Goal: Task Accomplishment & Management: Manage account settings

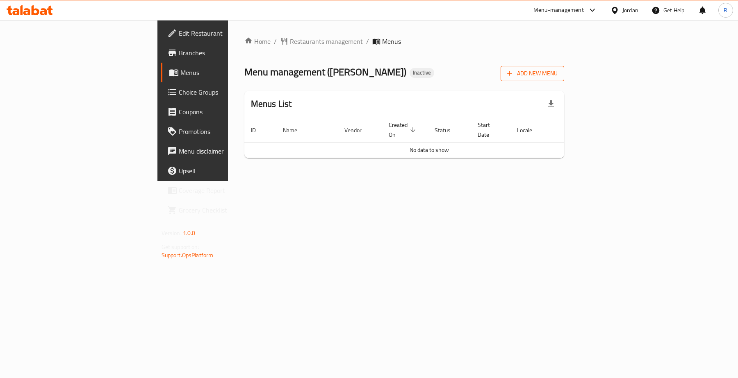
click at [557, 69] on span "Add New Menu" at bounding box center [532, 73] width 50 height 10
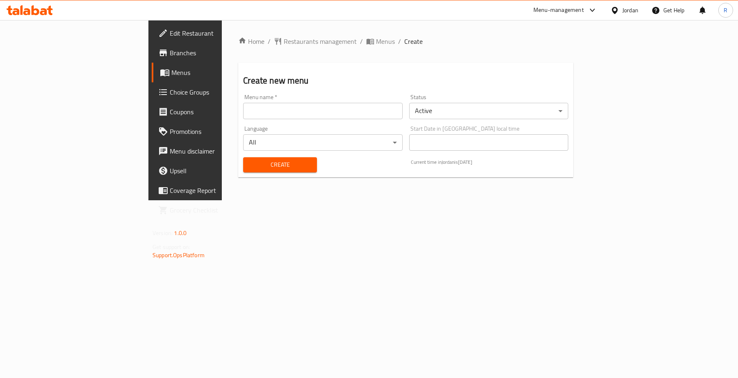
click at [318, 117] on input "text" at bounding box center [322, 111] width 159 height 16
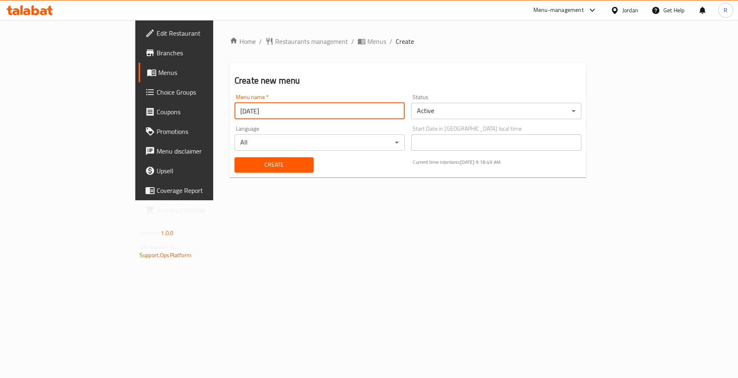
type input "[DATE]"
click at [263, 163] on span "Create" at bounding box center [274, 165] width 66 height 10
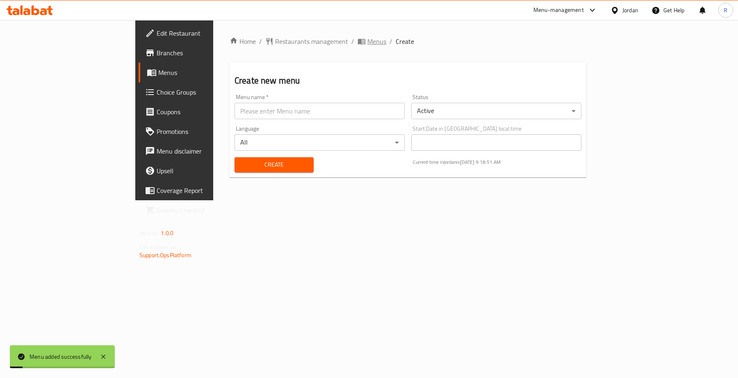
click at [367, 40] on span "Menus" at bounding box center [376, 41] width 19 height 10
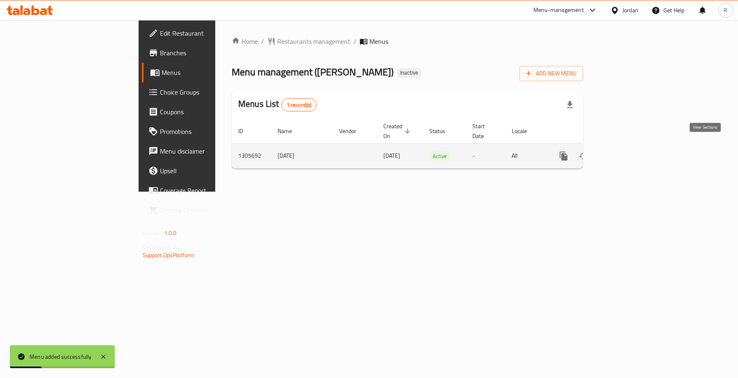
click at [627, 151] on icon "enhanced table" at bounding box center [622, 156] width 10 height 10
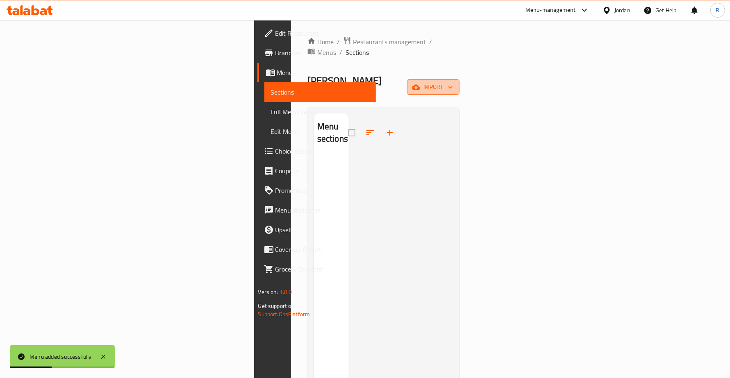
click at [453, 82] on span "import" at bounding box center [432, 87] width 39 height 10
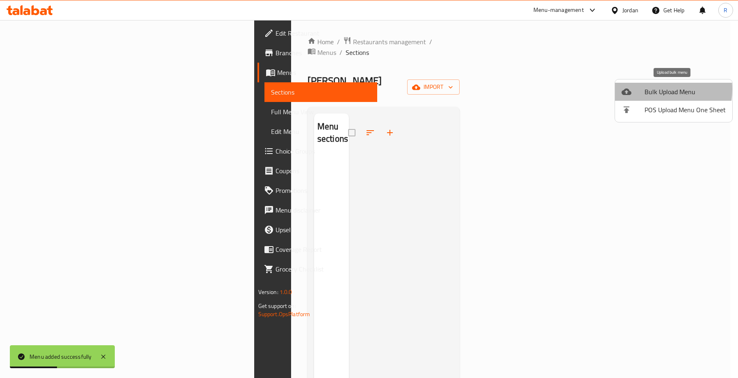
click at [646, 89] on span "Bulk Upload Menu" at bounding box center [684, 92] width 81 height 10
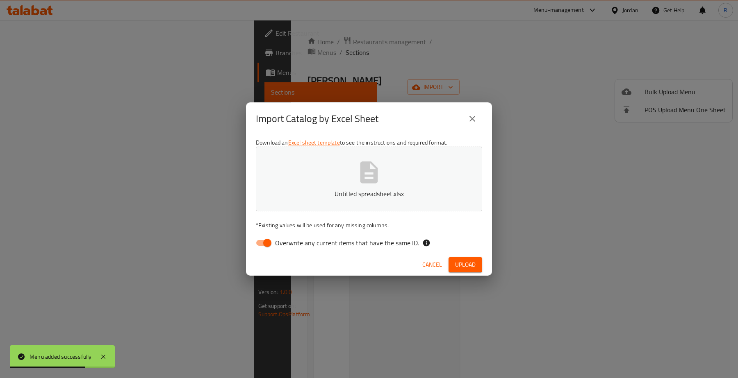
click at [263, 236] on input "Overwrite any current items that have the same ID." at bounding box center [267, 243] width 47 height 16
checkbox input "false"
click at [457, 262] on span "Upload" at bounding box center [465, 265] width 20 height 10
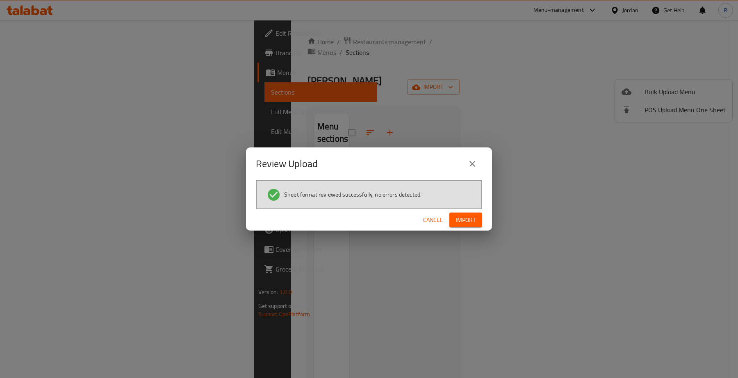
click at [466, 224] on span "Import" at bounding box center [466, 220] width 20 height 10
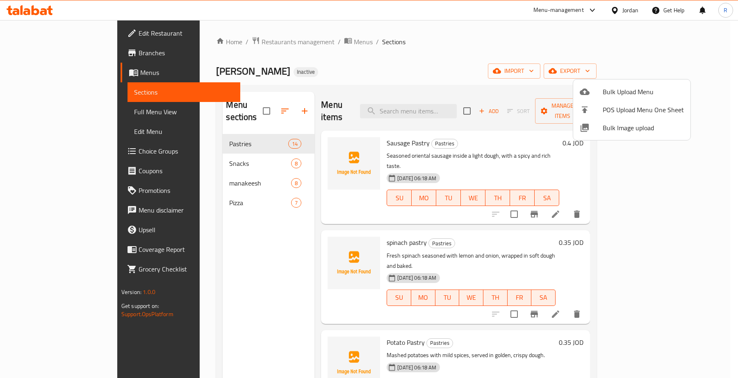
click at [282, 47] on div at bounding box center [369, 189] width 738 height 378
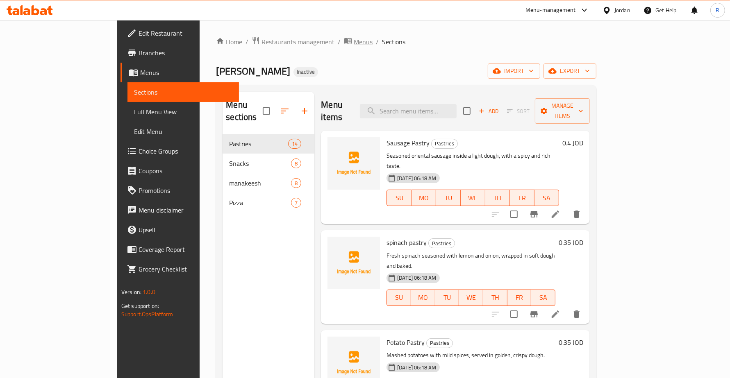
click at [354, 41] on span "Menus" at bounding box center [363, 42] width 19 height 10
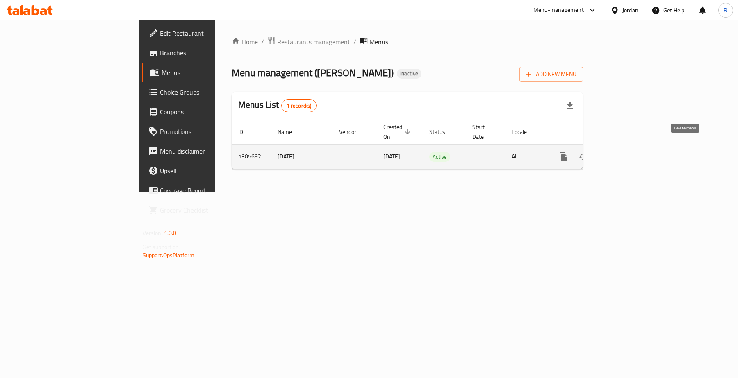
click at [606, 153] on icon "enhanced table" at bounding box center [603, 156] width 6 height 7
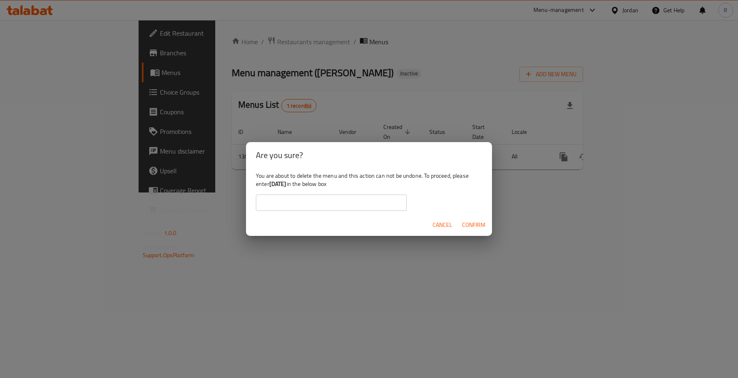
drag, startPoint x: 269, startPoint y: 182, endPoint x: 294, endPoint y: 184, distance: 25.1
click at [294, 184] on div "You are about to delete the menu and this action can not be undone. To proceed,…" at bounding box center [369, 191] width 246 height 46
click at [279, 182] on b "[DATE]" at bounding box center [277, 184] width 17 height 11
drag, startPoint x: 269, startPoint y: 182, endPoint x: 287, endPoint y: 184, distance: 18.1
click at [287, 184] on div "You are about to delete the menu and this action can not be undone. To proceed,…" at bounding box center [369, 191] width 246 height 46
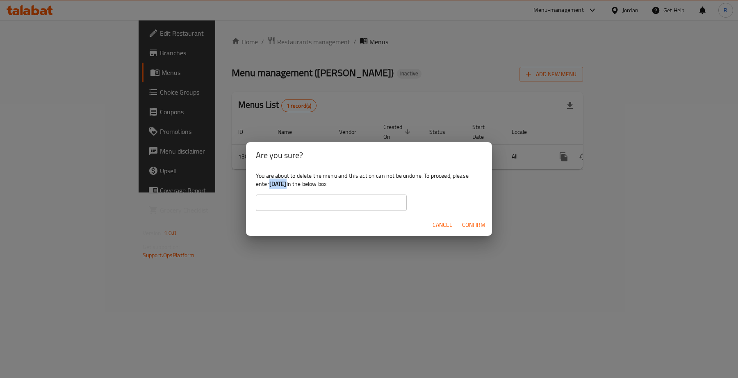
click at [286, 184] on b "[DATE]" at bounding box center [277, 184] width 17 height 11
drag, startPoint x: 271, startPoint y: 184, endPoint x: 298, endPoint y: 182, distance: 26.7
click at [298, 182] on div "You are about to delete the menu and this action can not be undone. To proceed,…" at bounding box center [369, 191] width 246 height 46
copy b "[DATE]"
click at [303, 206] on input "text" at bounding box center [331, 203] width 151 height 16
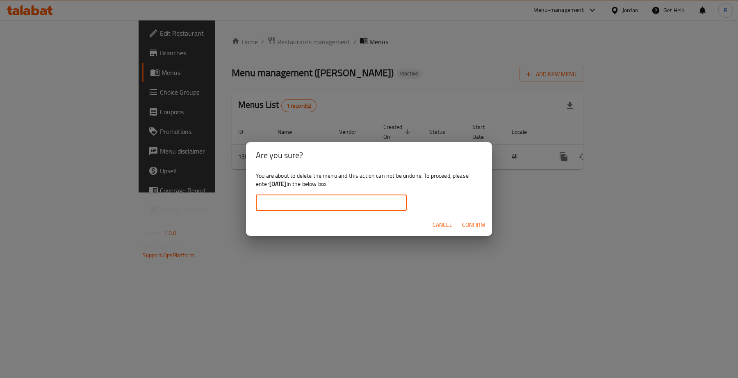
paste input "[DATE]"
type input "[DATE]"
click at [467, 226] on span "Confirm" at bounding box center [473, 225] width 23 height 10
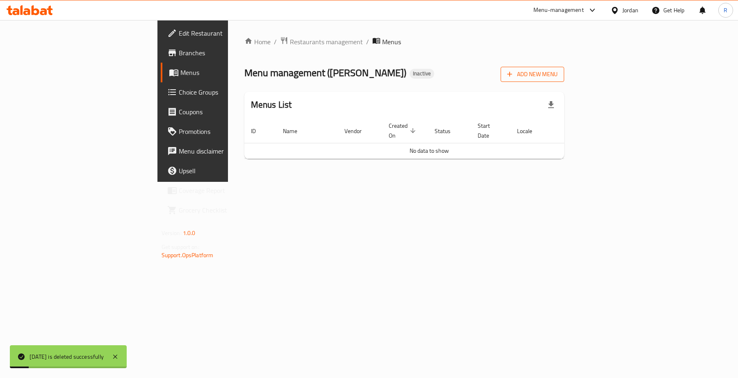
click at [557, 78] on span "Add New Menu" at bounding box center [532, 74] width 50 height 10
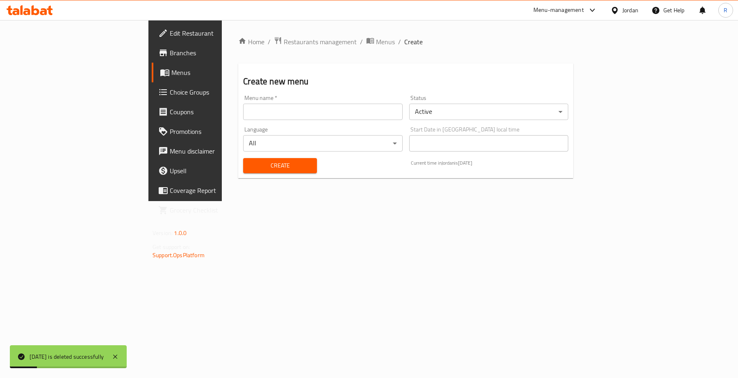
click at [304, 119] on input "text" at bounding box center [322, 112] width 159 height 16
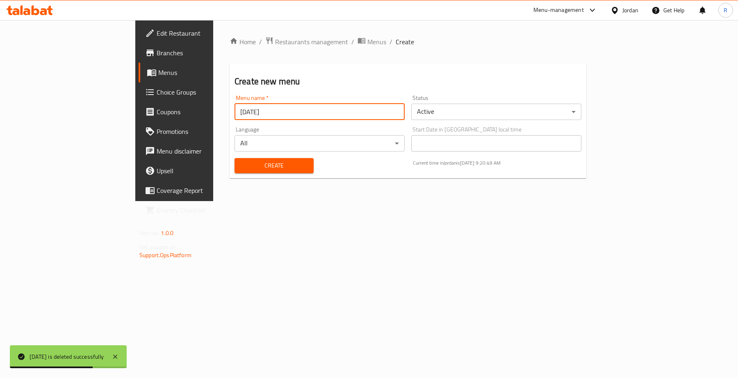
type input "[DATE]"
click at [234, 159] on button "Create" at bounding box center [273, 165] width 79 height 15
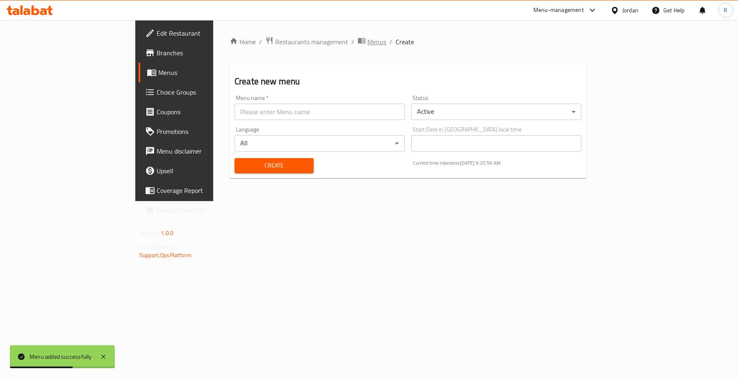
click at [367, 42] on span "Menus" at bounding box center [376, 42] width 19 height 10
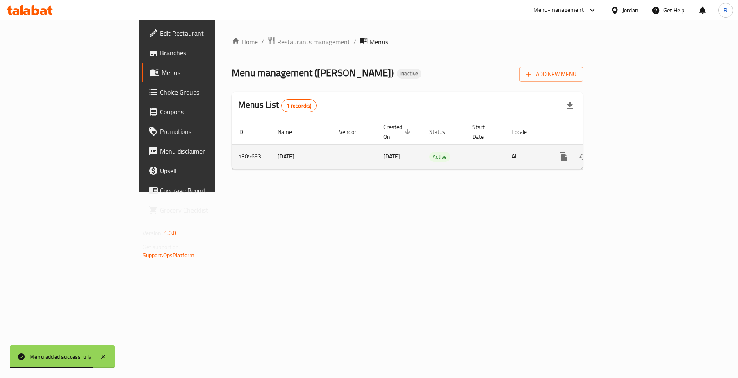
click at [626, 153] on icon "enhanced table" at bounding box center [622, 156] width 7 height 7
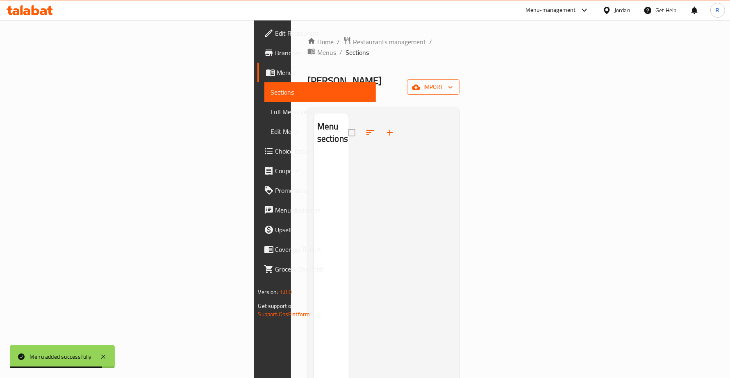
click at [453, 82] on span "import" at bounding box center [432, 87] width 39 height 10
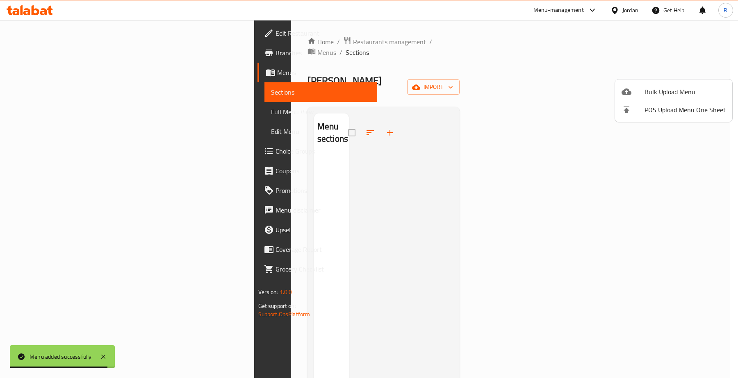
click at [656, 87] on span "Bulk Upload Menu" at bounding box center [684, 92] width 81 height 10
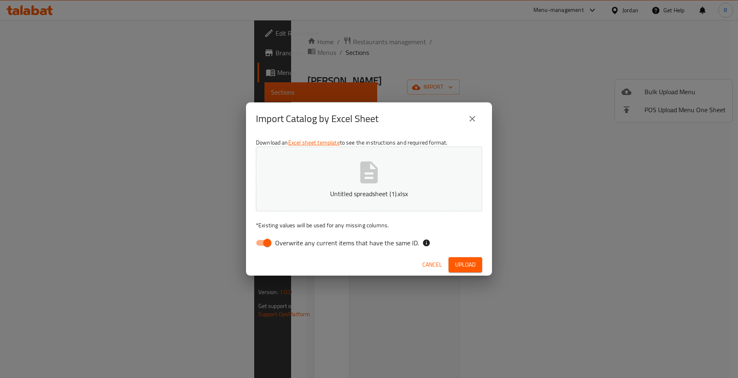
click at [266, 243] on input "Overwrite any current items that have the same ID." at bounding box center [267, 243] width 47 height 16
checkbox input "false"
click at [462, 268] on span "Upload" at bounding box center [465, 265] width 20 height 10
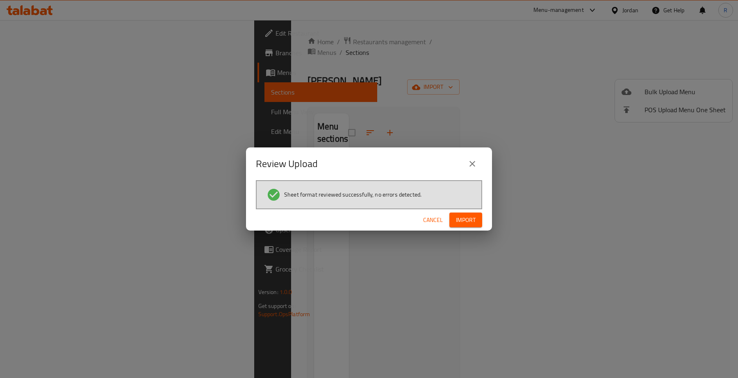
click at [465, 219] on span "Import" at bounding box center [466, 220] width 20 height 10
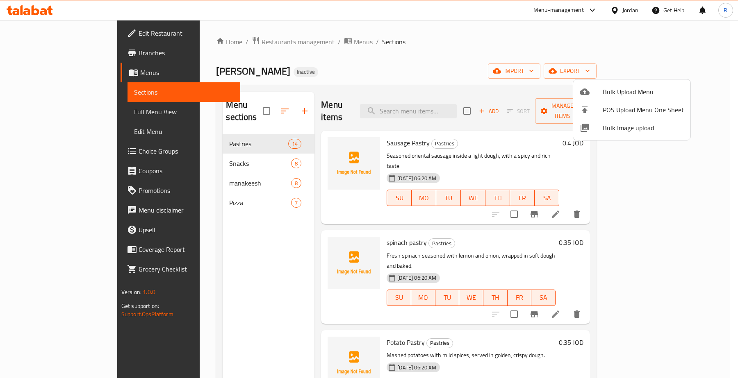
click at [69, 111] on div at bounding box center [369, 189] width 738 height 378
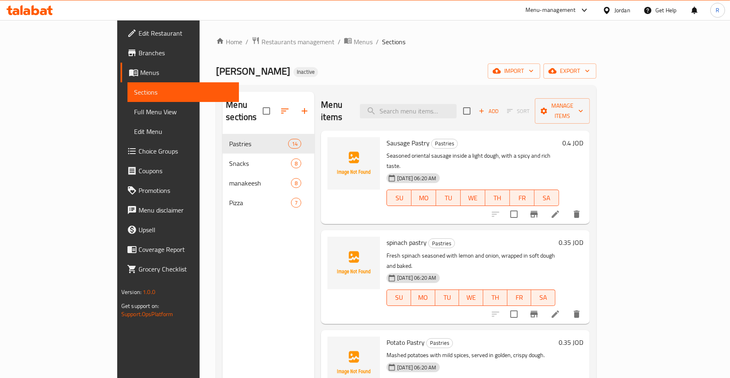
click at [134, 115] on span "Full Menu View" at bounding box center [183, 112] width 98 height 10
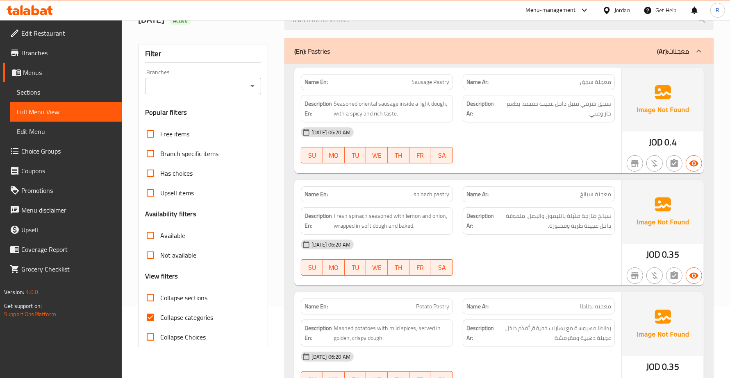
scroll to position [102, 0]
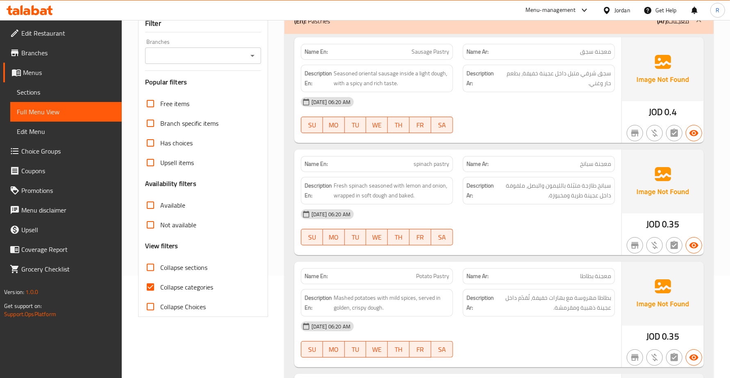
click at [150, 285] on input "Collapse categories" at bounding box center [151, 287] width 20 height 20
checkbox input "false"
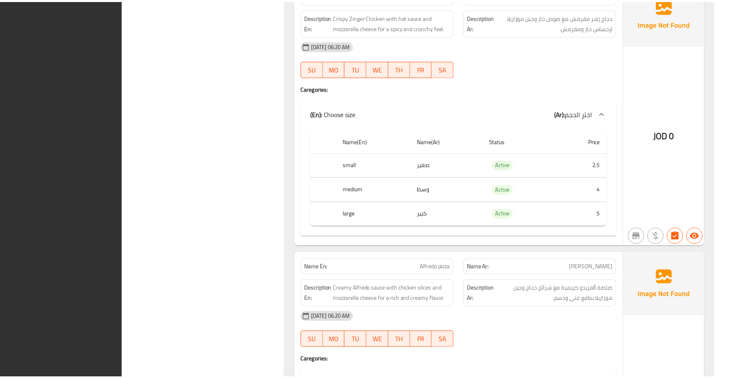
scroll to position [5216, 0]
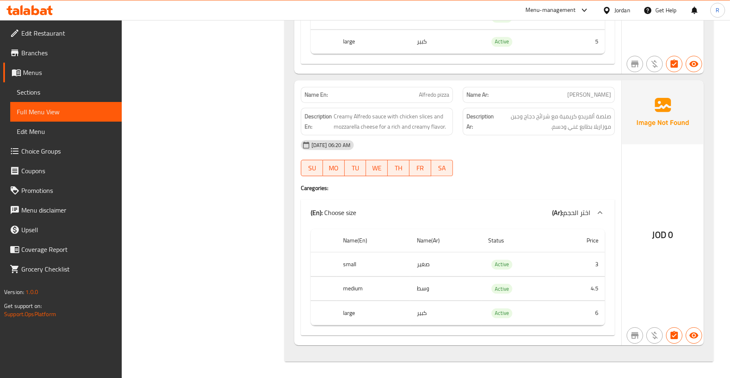
click at [619, 10] on div "Jordan" at bounding box center [622, 10] width 16 height 9
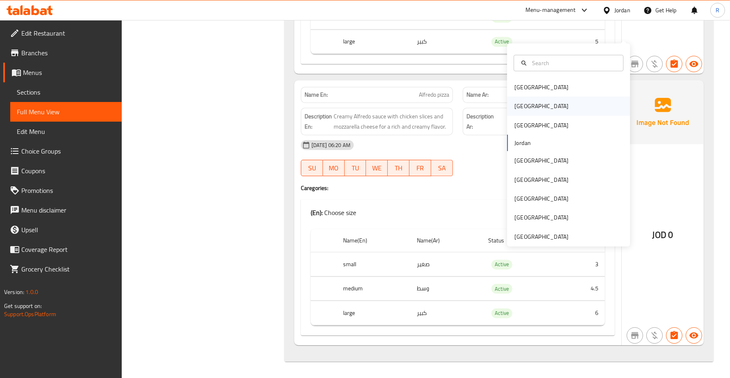
click at [527, 97] on div "[GEOGRAPHIC_DATA]" at bounding box center [541, 106] width 67 height 19
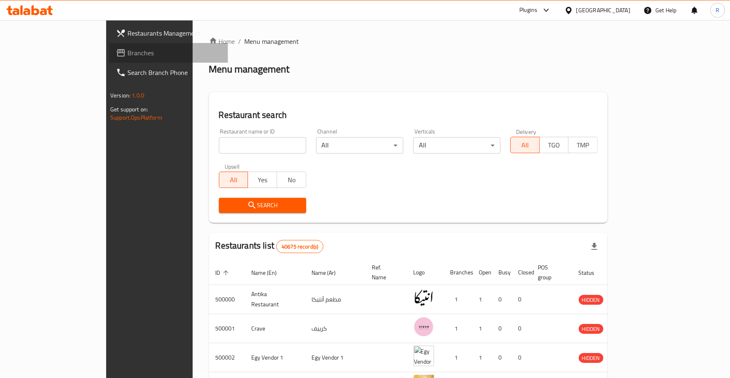
click at [127, 54] on span "Branches" at bounding box center [174, 53] width 94 height 10
